Goal: Information Seeking & Learning: Learn about a topic

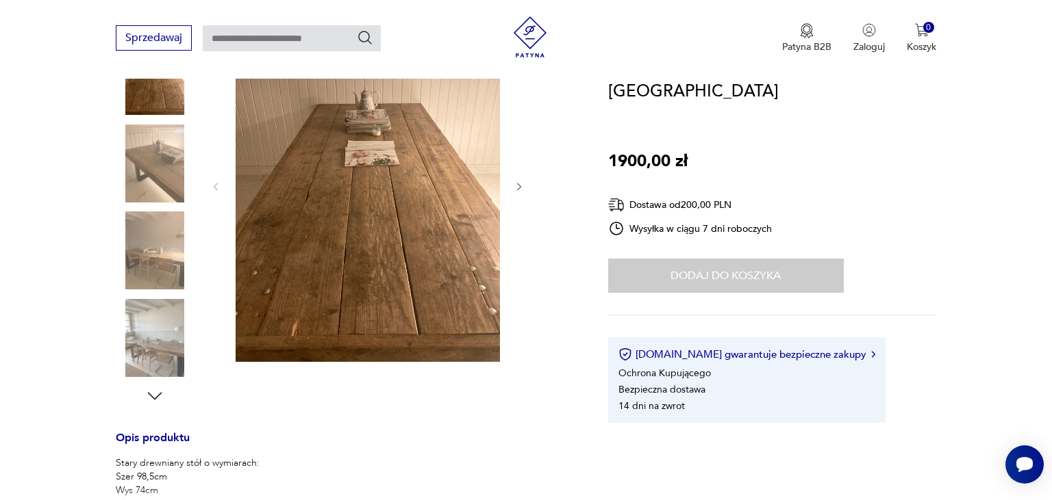
click at [160, 258] on img at bounding box center [155, 251] width 78 height 78
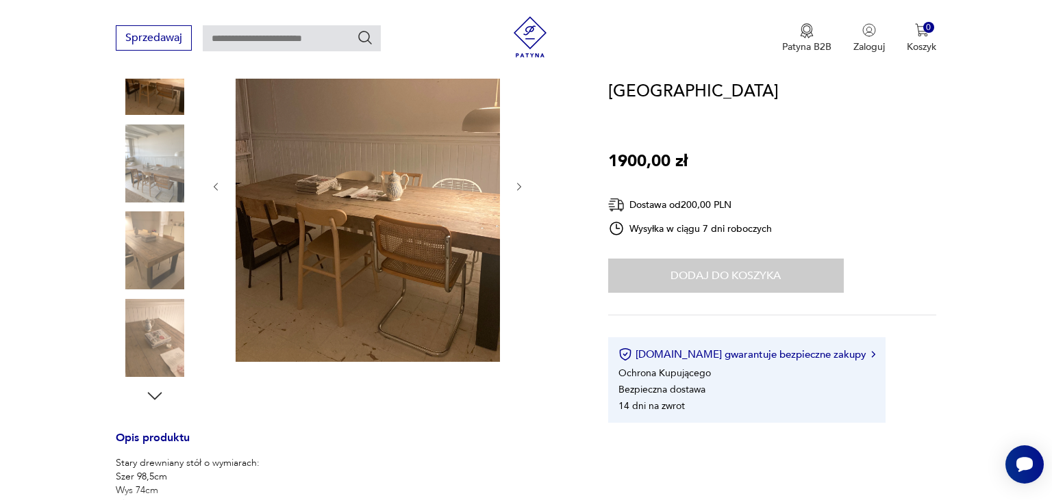
click at [160, 273] on img at bounding box center [155, 251] width 78 height 78
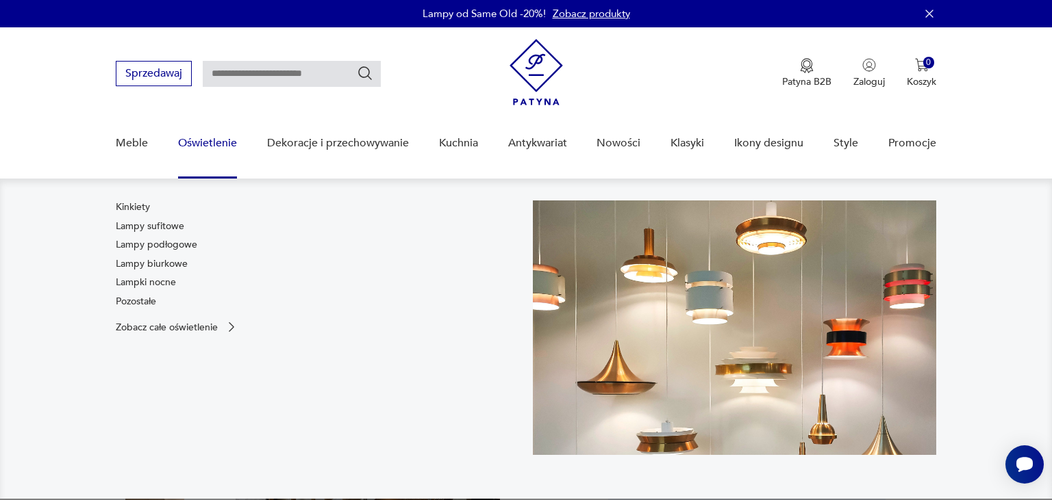
click at [137, 208] on link "Kinkiety" at bounding box center [133, 208] width 34 height 14
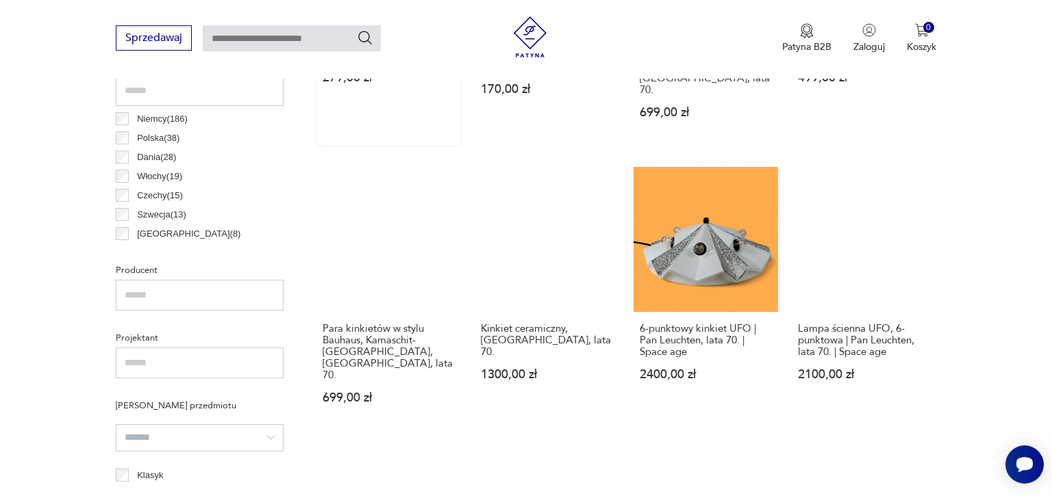
scroll to position [743, 0]
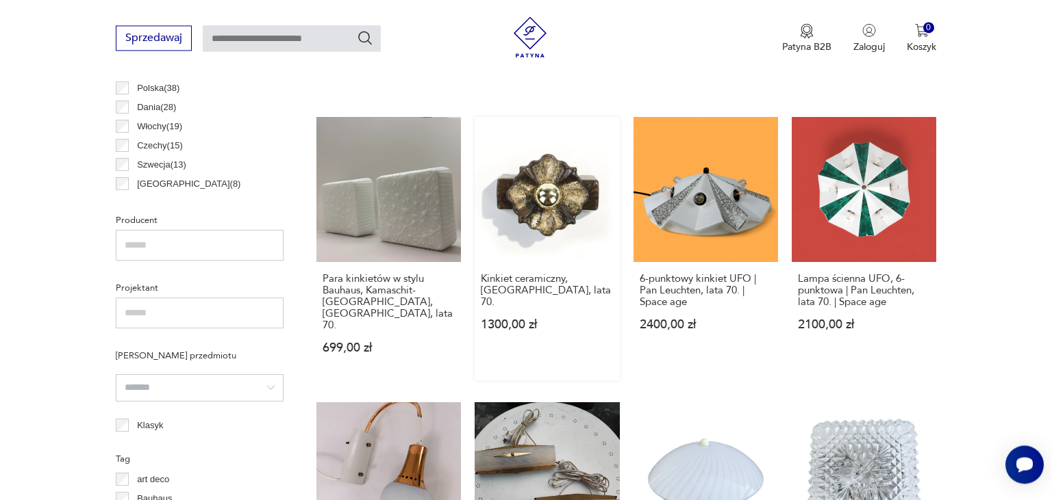
click at [514, 183] on link "Kinkiet ceramiczny, [GEOGRAPHIC_DATA], lata 70. 1300,00 zł" at bounding box center [546, 248] width 144 height 263
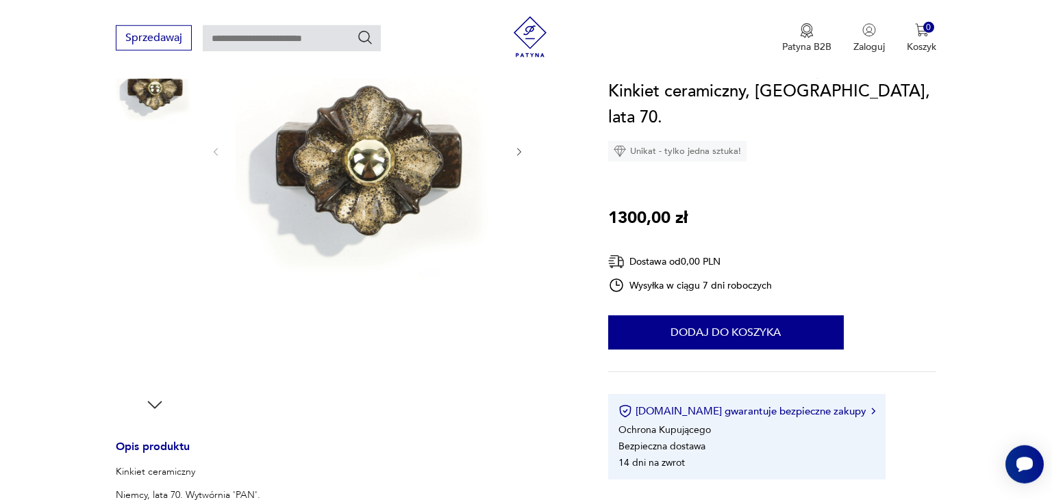
scroll to position [144, 0]
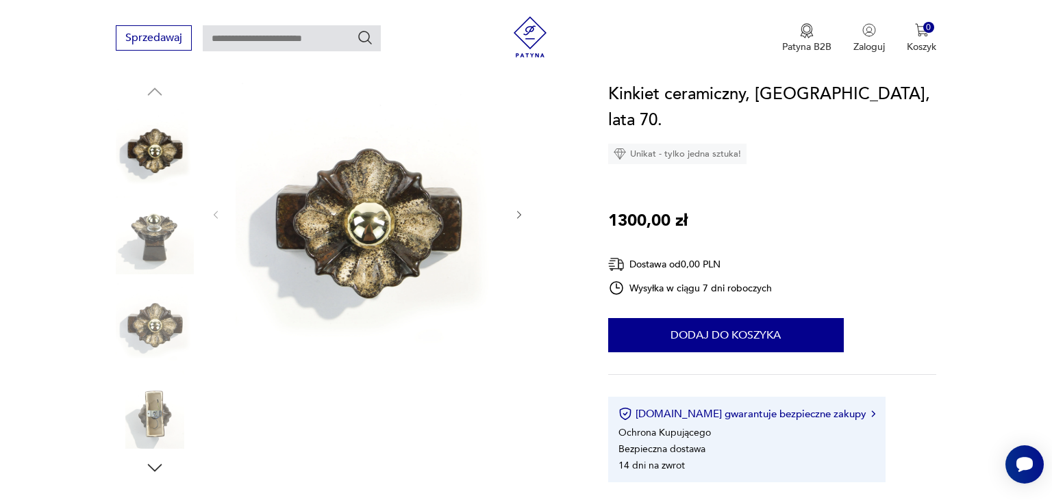
click at [155, 251] on img at bounding box center [155, 236] width 78 height 78
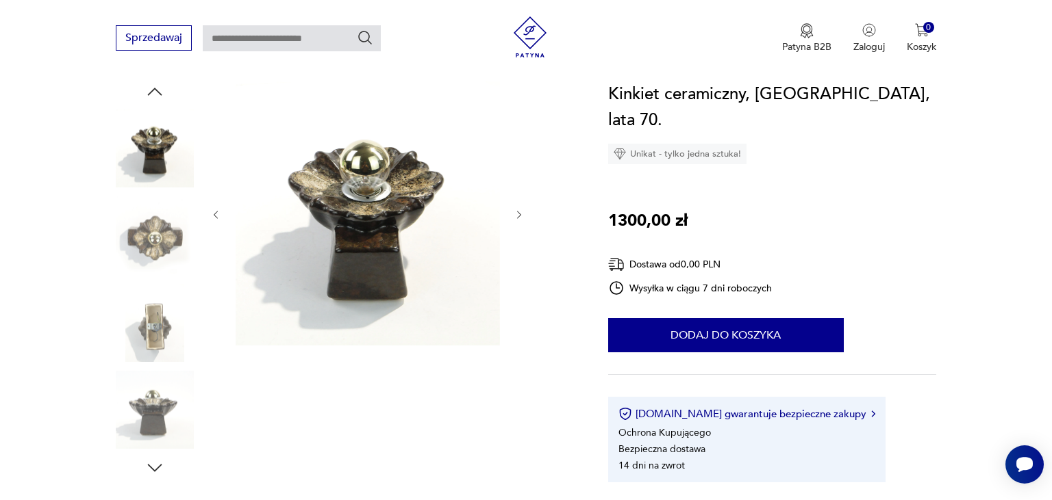
click at [152, 413] on img at bounding box center [155, 410] width 78 height 78
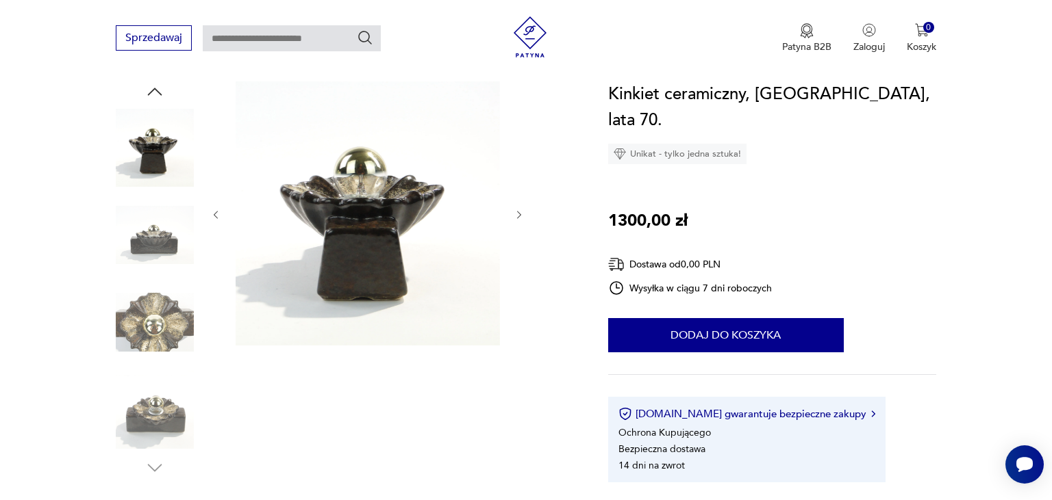
click at [149, 420] on img at bounding box center [155, 410] width 78 height 78
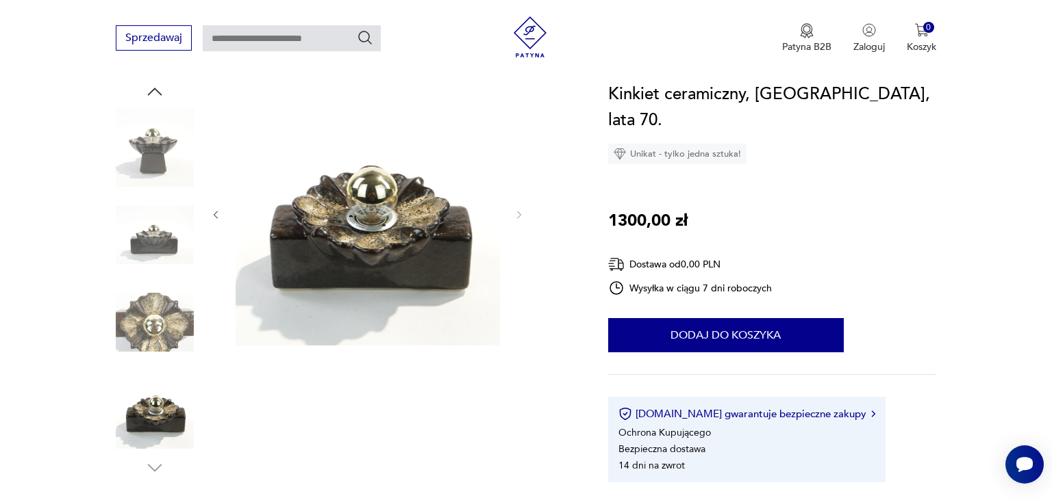
click at [137, 347] on img at bounding box center [155, 322] width 78 height 78
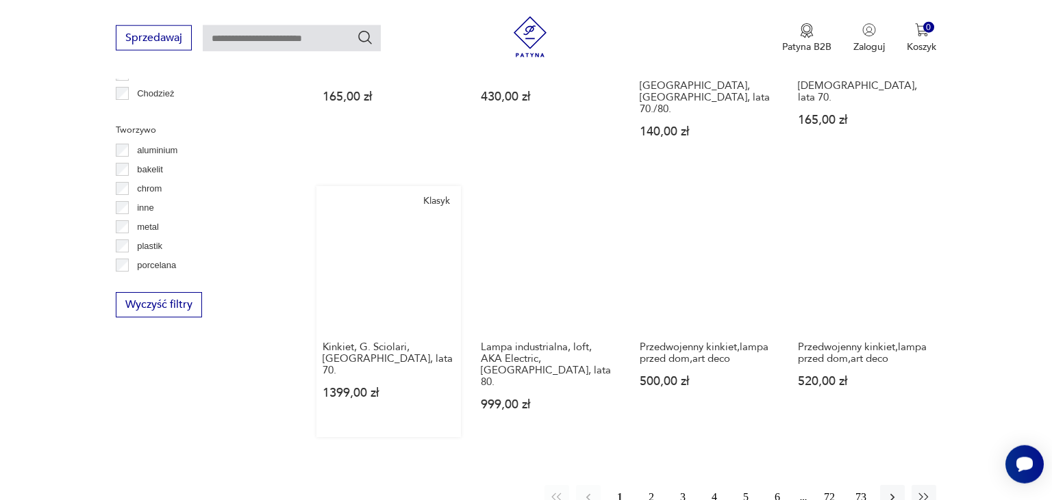
scroll to position [1254, 0]
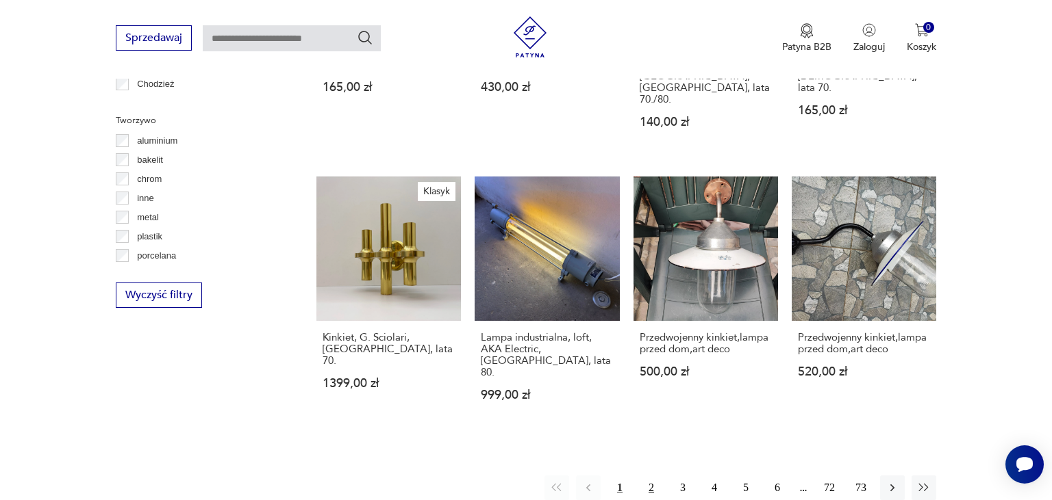
click at [652, 476] on button "2" at bounding box center [651, 488] width 25 height 25
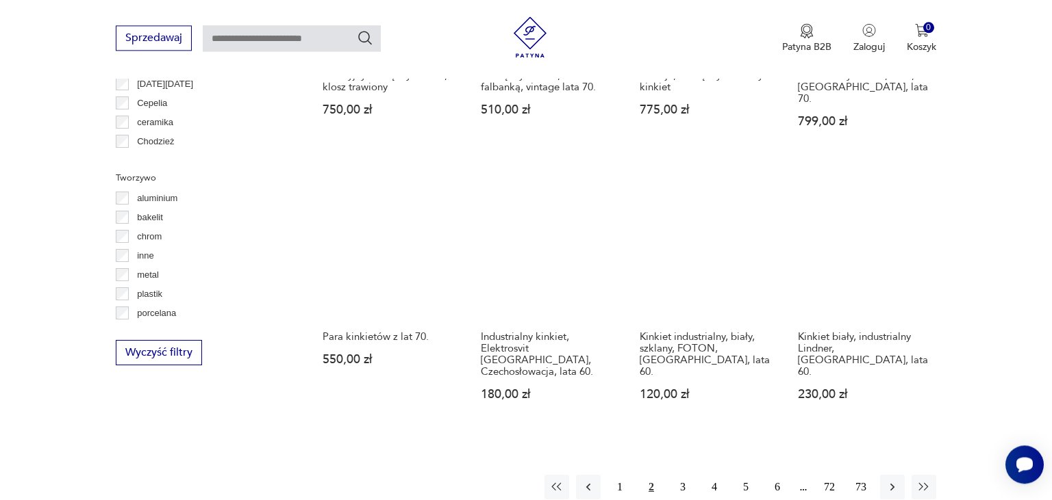
scroll to position [1262, 0]
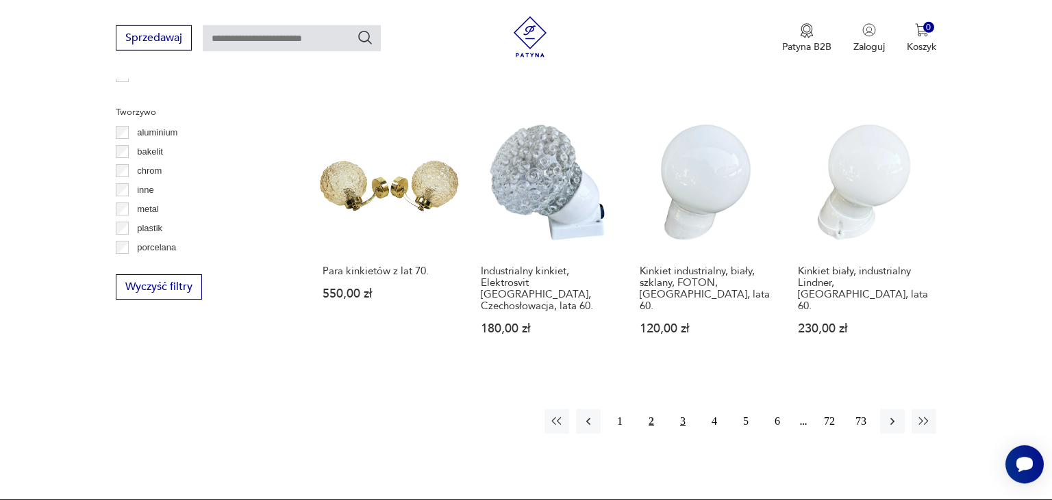
click at [683, 409] on button "3" at bounding box center [682, 421] width 25 height 25
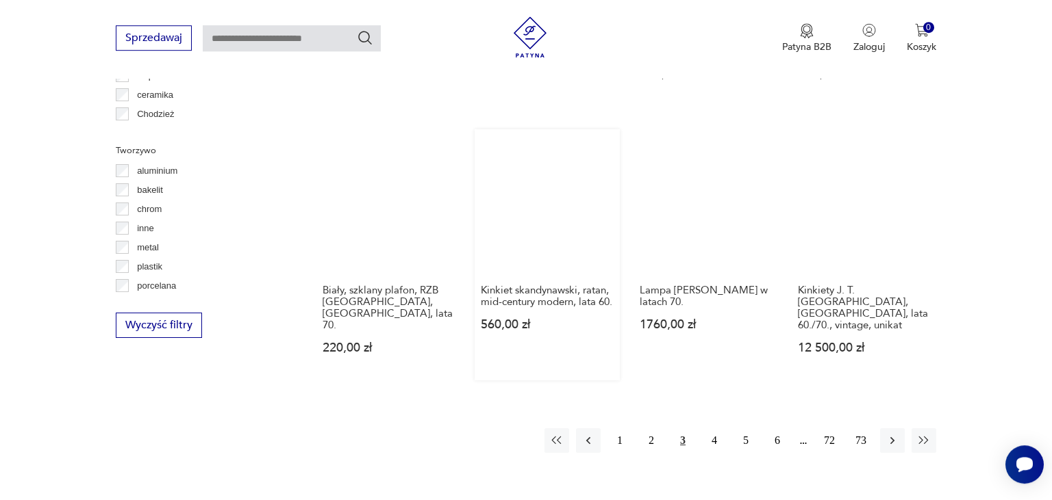
scroll to position [1262, 0]
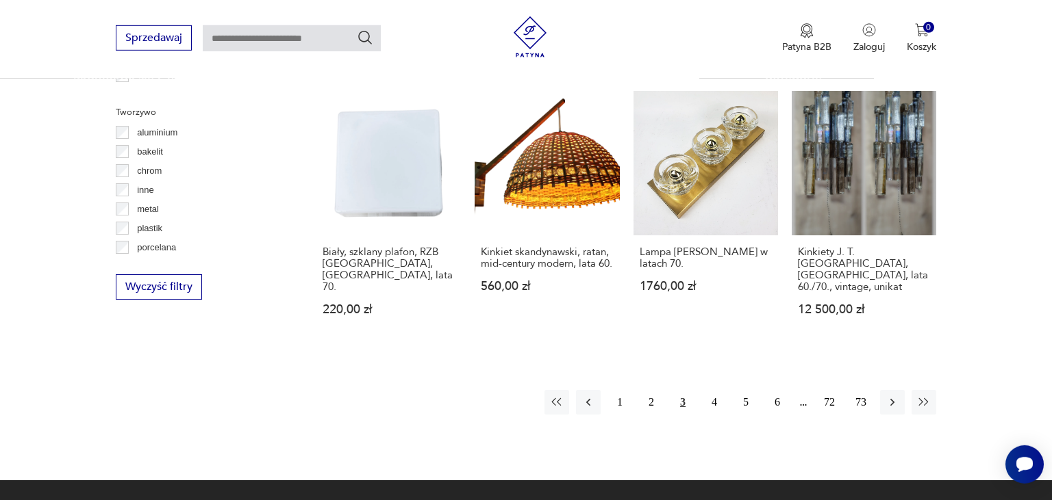
click at [701, 390] on div "1 2 3 4 5 6 72 73" at bounding box center [740, 402] width 392 height 25
click at [710, 390] on button "4" at bounding box center [714, 402] width 25 height 25
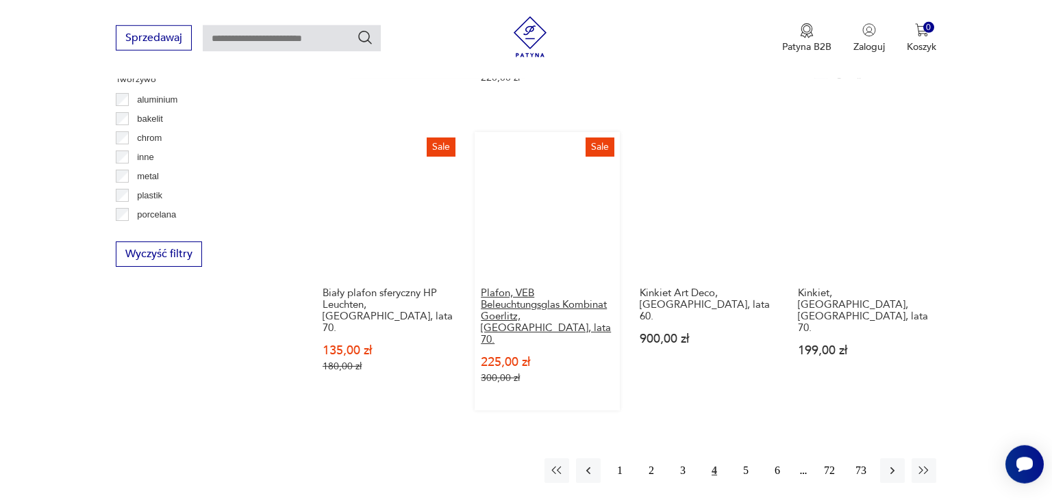
scroll to position [1334, 0]
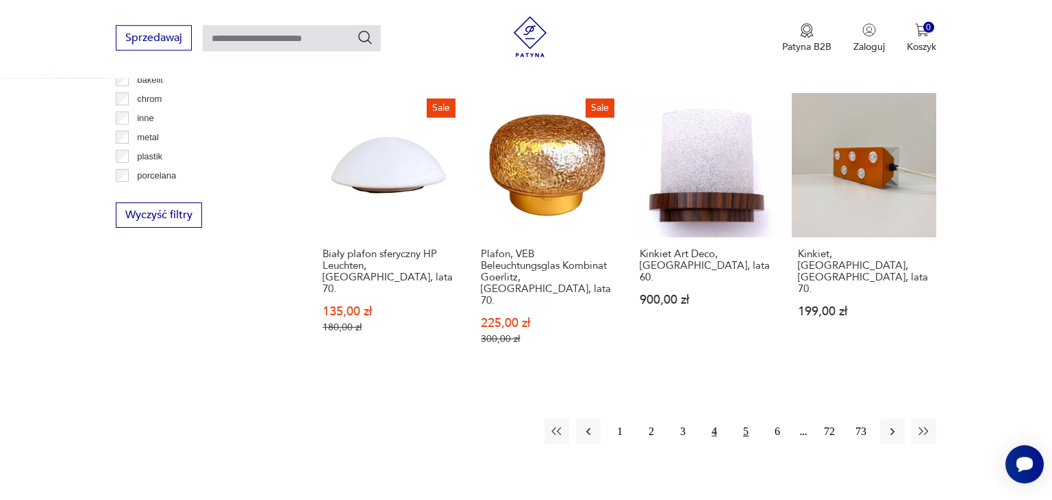
click at [746, 420] on button "5" at bounding box center [745, 432] width 25 height 25
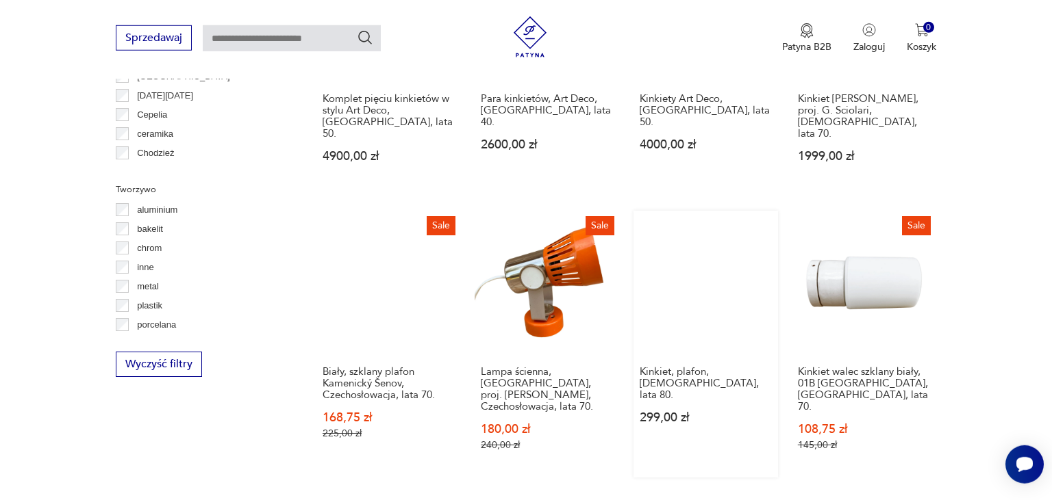
scroll to position [1262, 0]
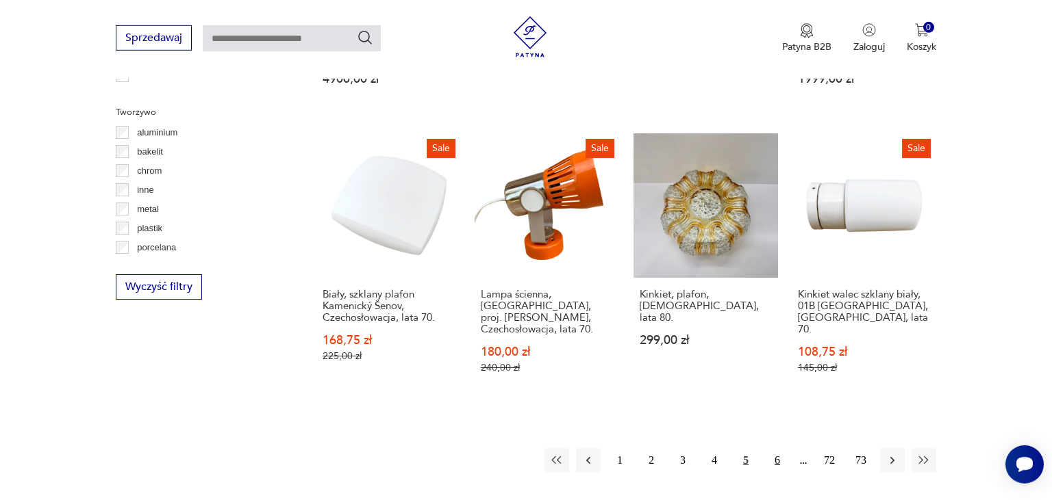
drag, startPoint x: 775, startPoint y: 403, endPoint x: 776, endPoint y: 431, distance: 28.1
click at [774, 448] on button "6" at bounding box center [777, 460] width 25 height 25
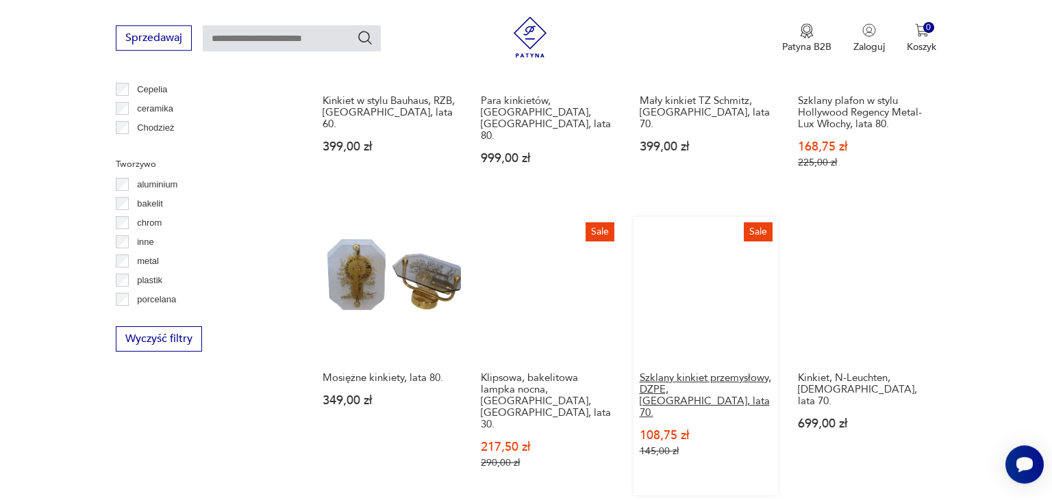
scroll to position [1262, 0]
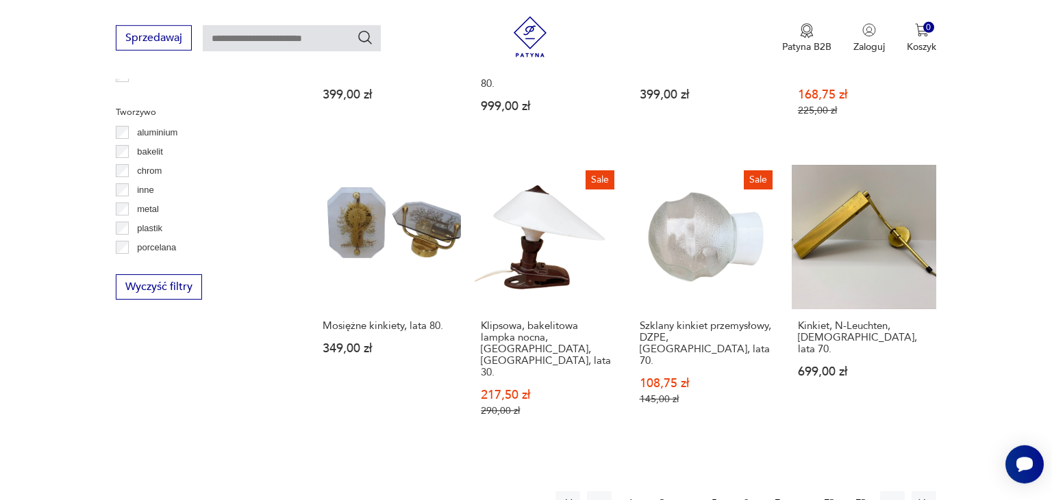
click at [776, 492] on button "7" at bounding box center [777, 504] width 25 height 25
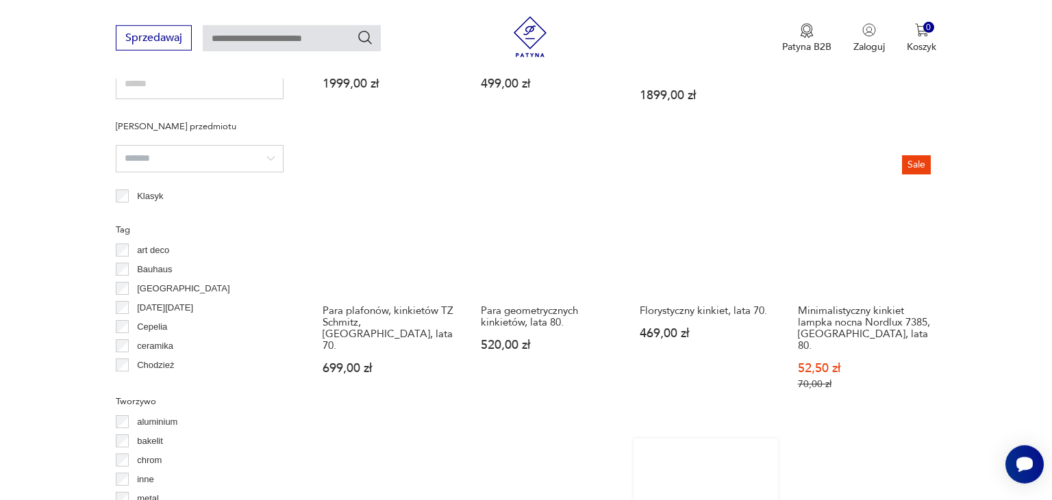
scroll to position [1189, 0]
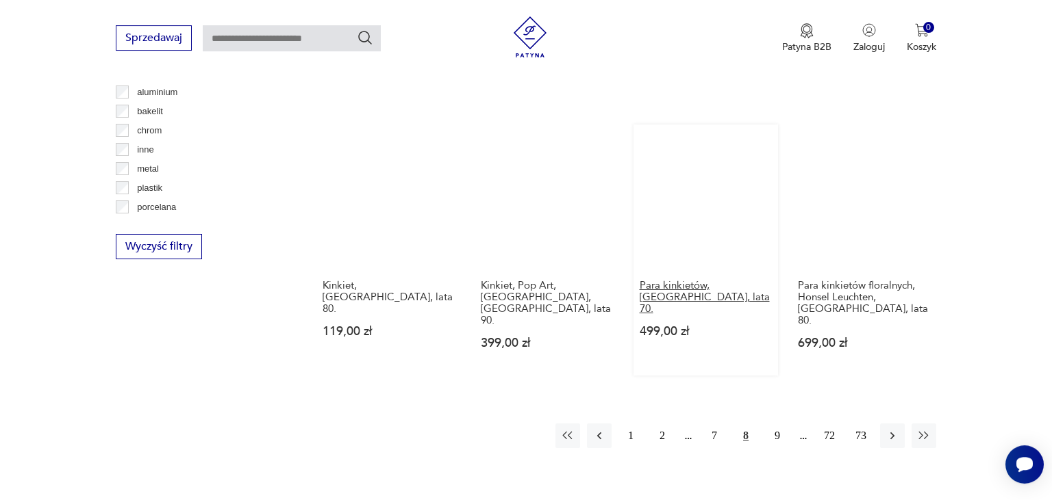
scroll to position [1262, 0]
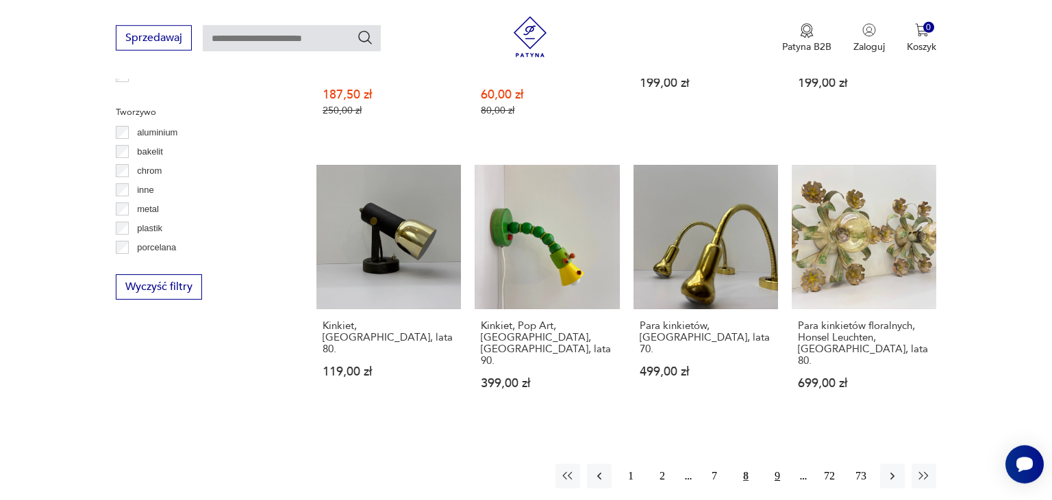
click at [779, 464] on button "9" at bounding box center [777, 476] width 25 height 25
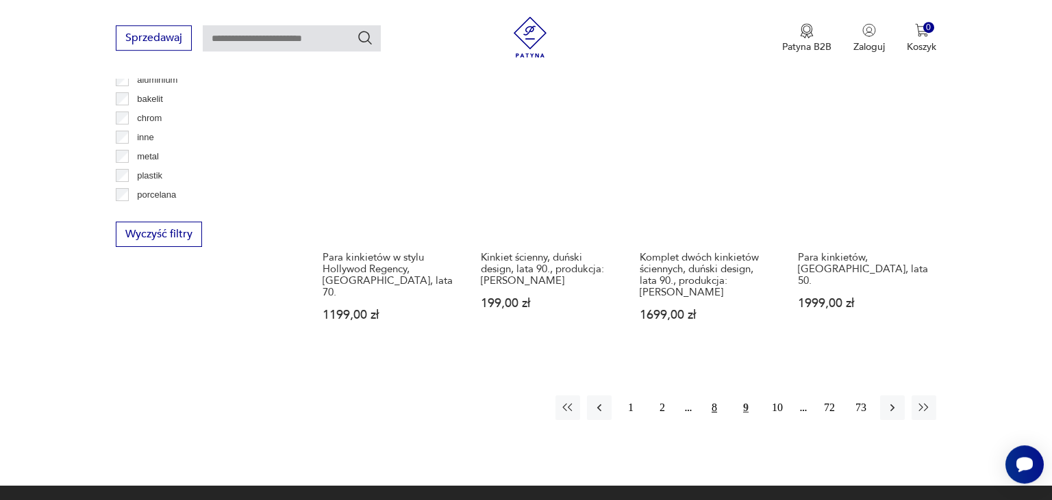
scroll to position [1334, 0]
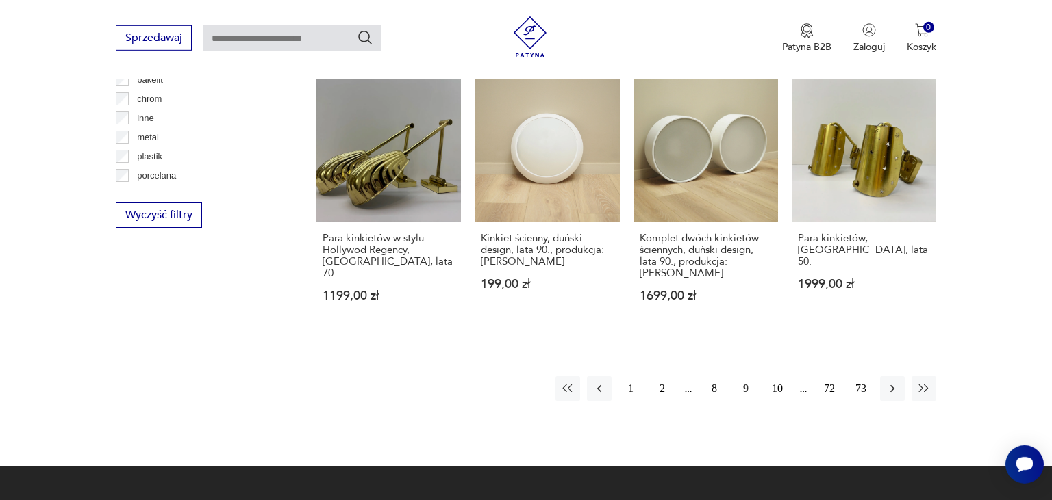
click at [779, 377] on button "10" at bounding box center [777, 389] width 25 height 25
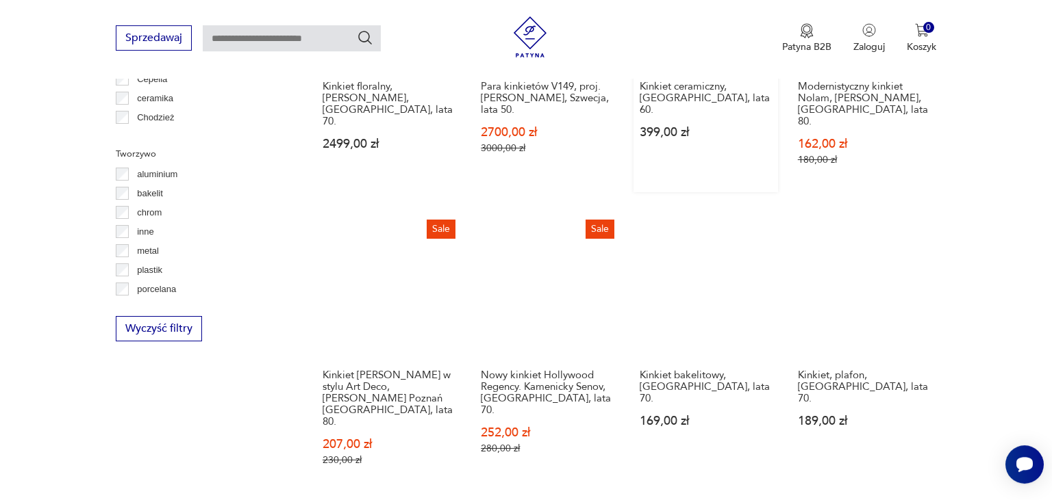
scroll to position [1262, 0]
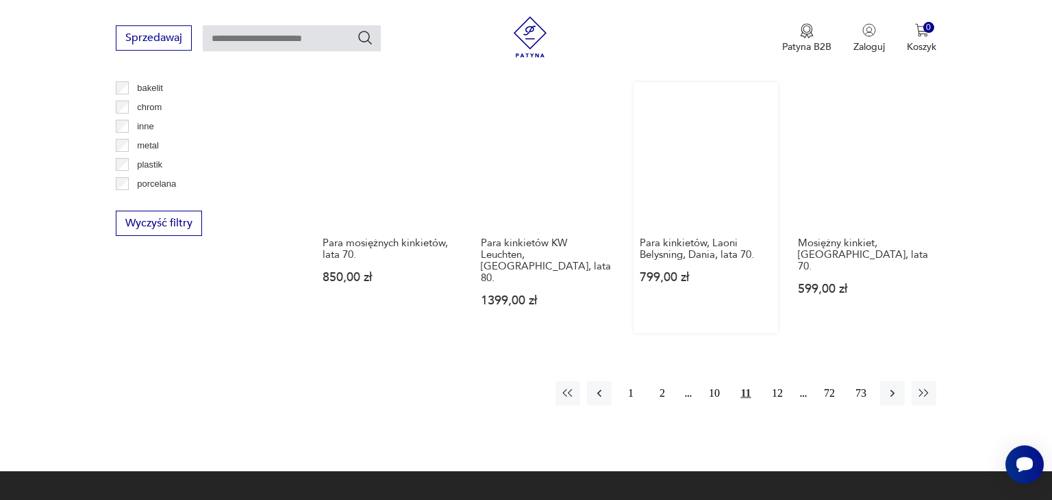
scroll to position [1334, 0]
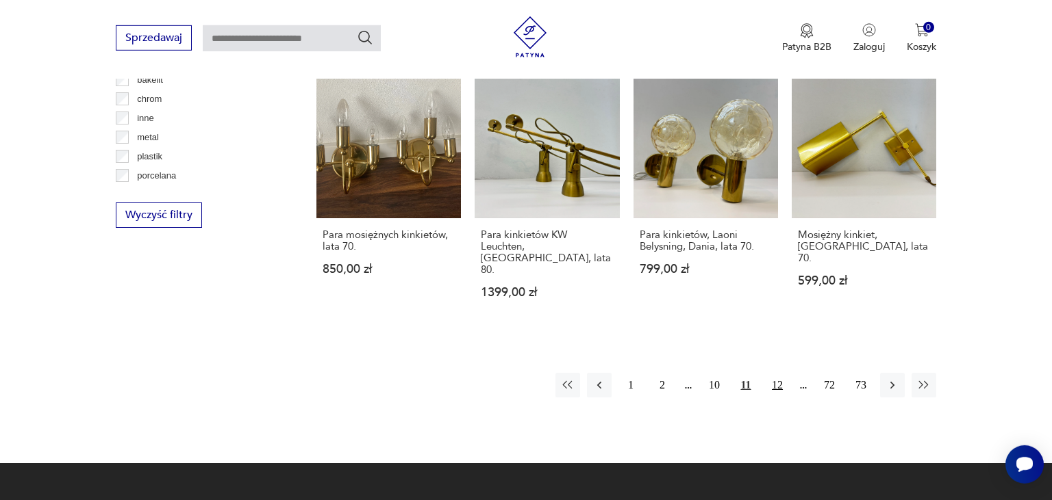
click at [770, 373] on button "12" at bounding box center [777, 385] width 25 height 25
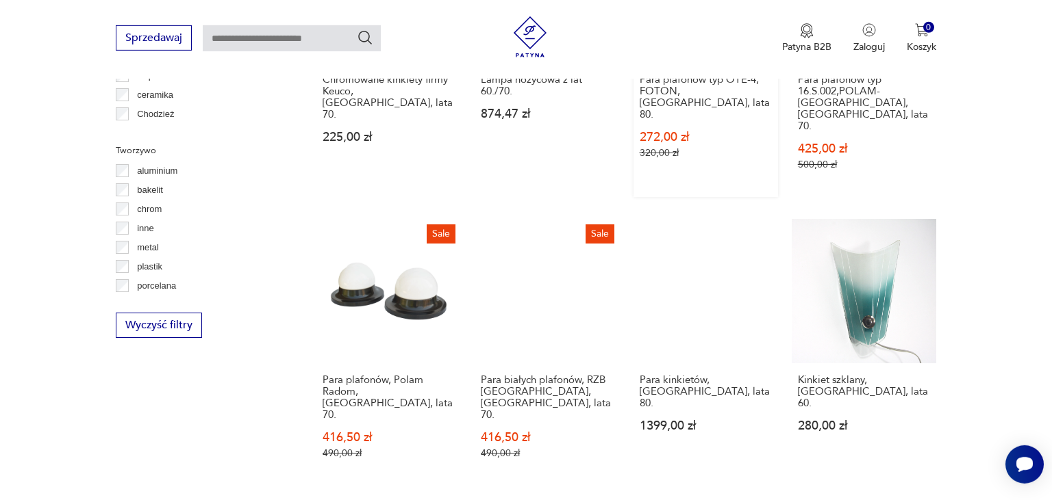
scroll to position [1262, 0]
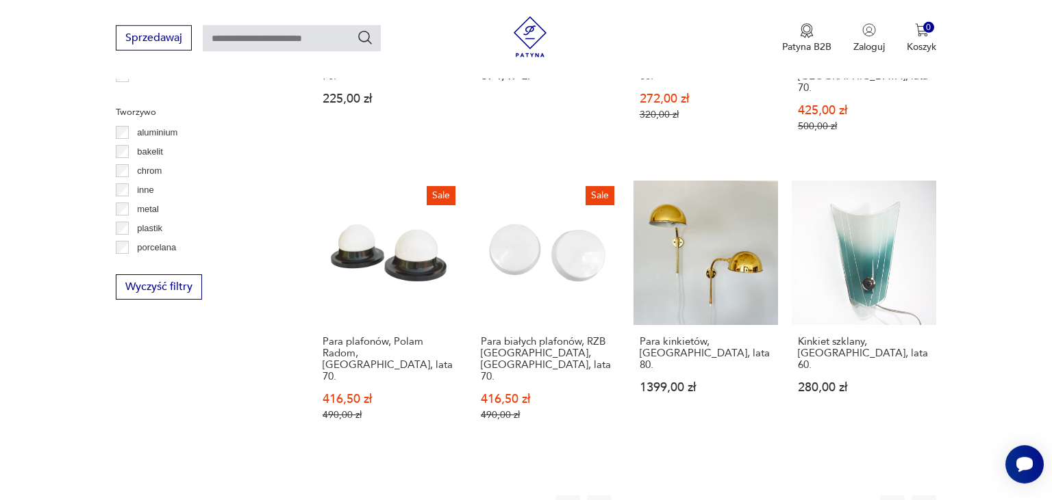
click at [781, 496] on button "13" at bounding box center [777, 508] width 25 height 25
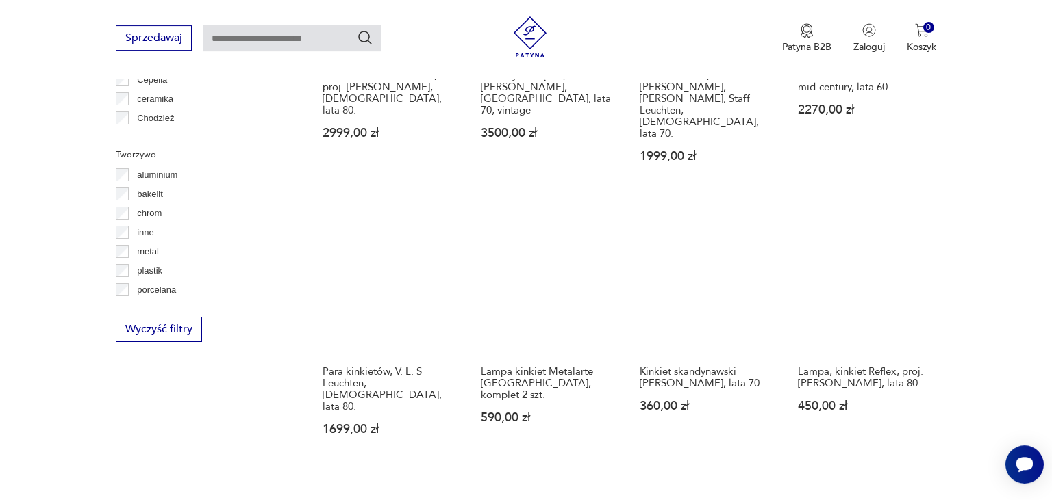
scroll to position [1189, 0]
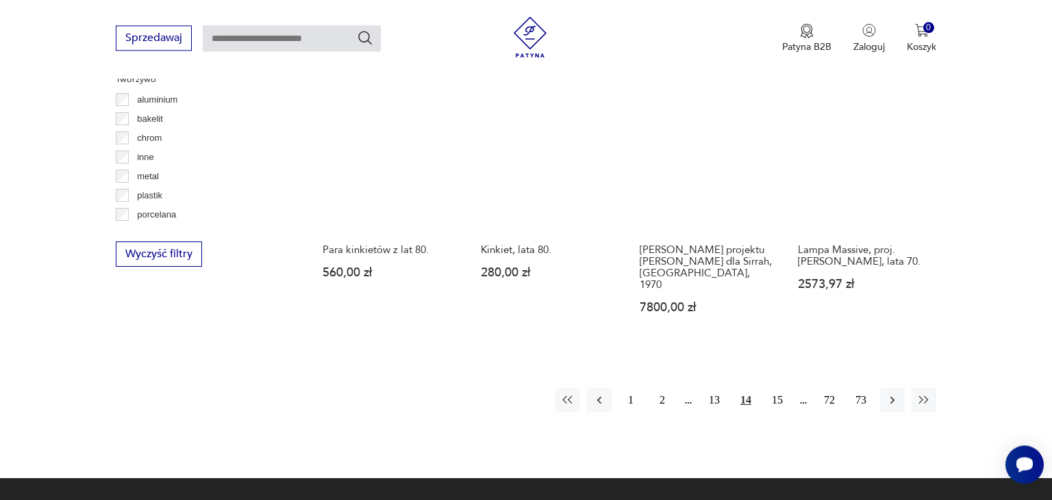
scroll to position [1262, 0]
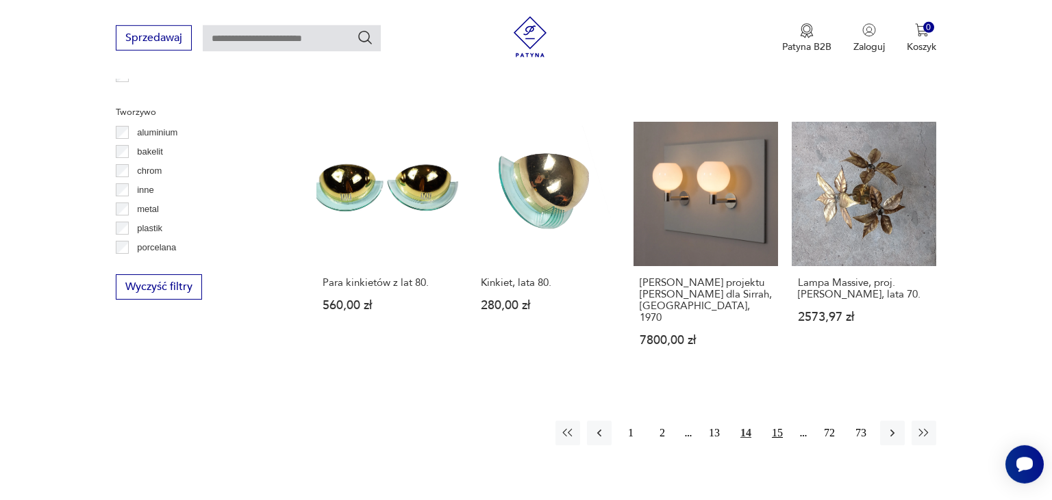
click at [779, 421] on button "15" at bounding box center [777, 433] width 25 height 25
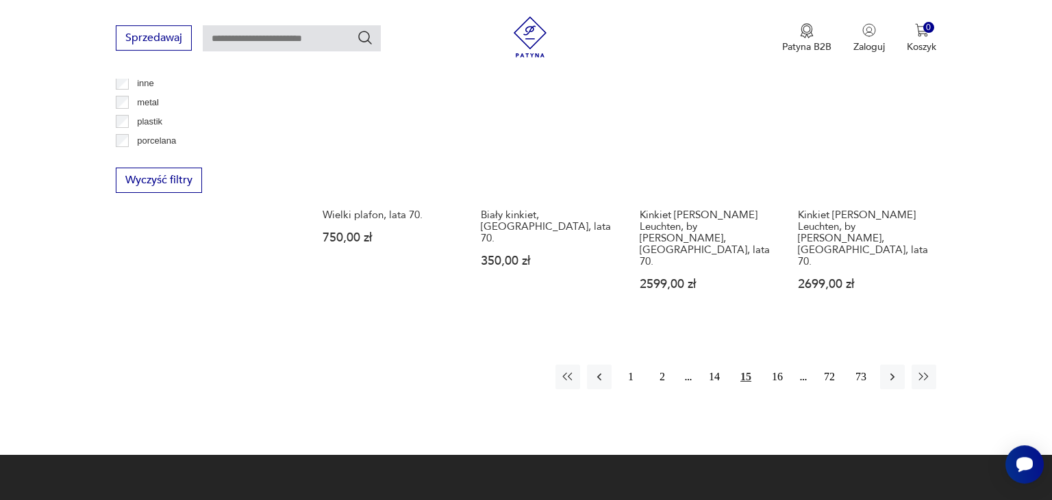
scroll to position [1334, 0]
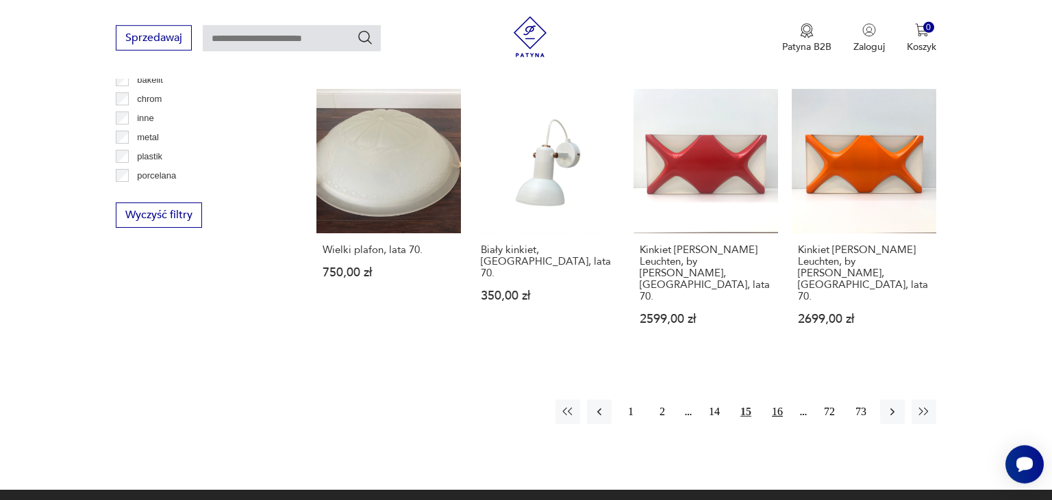
click at [776, 400] on button "16" at bounding box center [777, 412] width 25 height 25
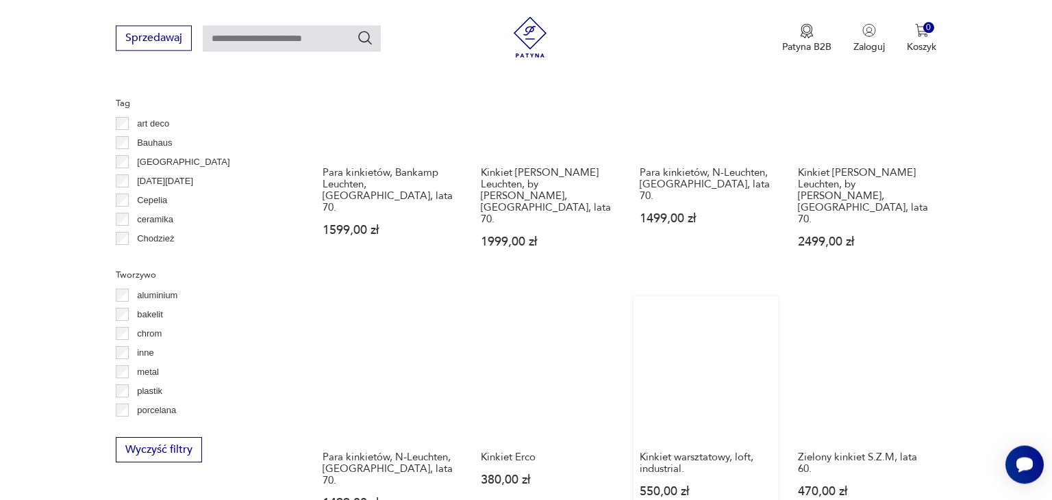
scroll to position [1189, 0]
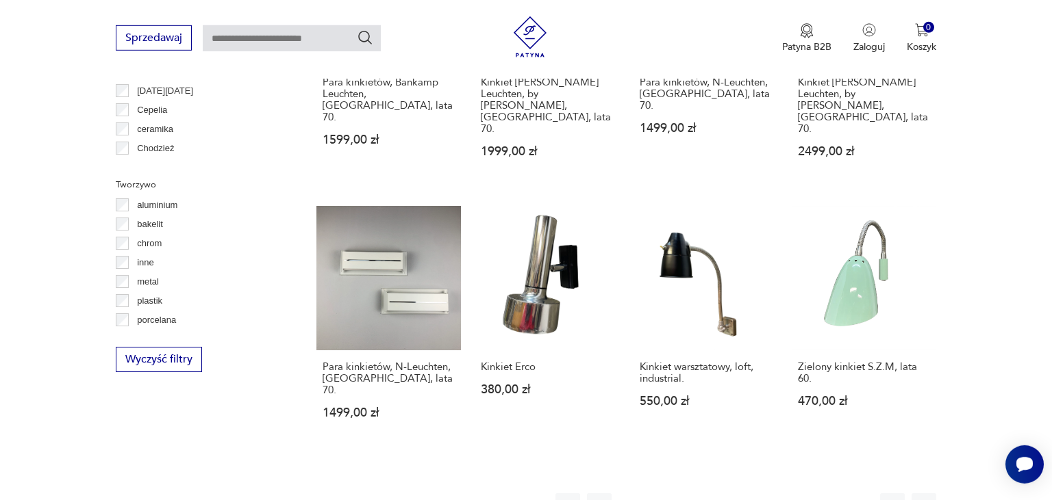
click at [781, 494] on button "17" at bounding box center [777, 506] width 25 height 25
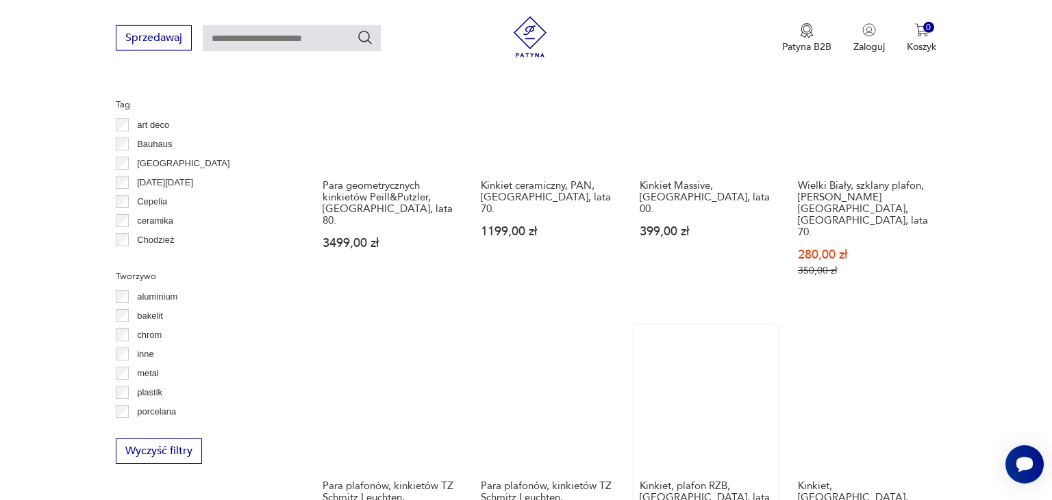
scroll to position [1334, 0]
